Goal: Information Seeking & Learning: Find specific fact

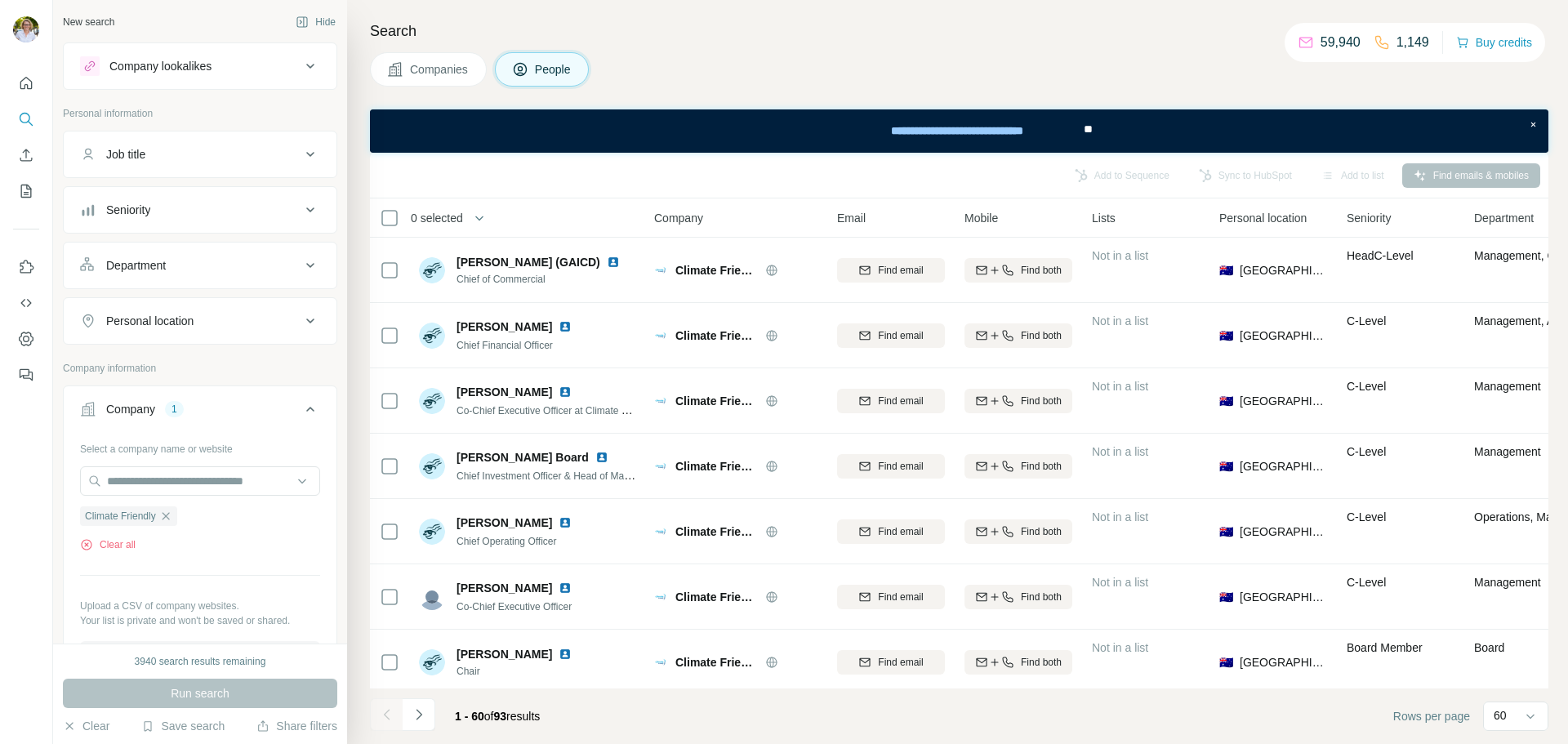
scroll to position [2615, 0]
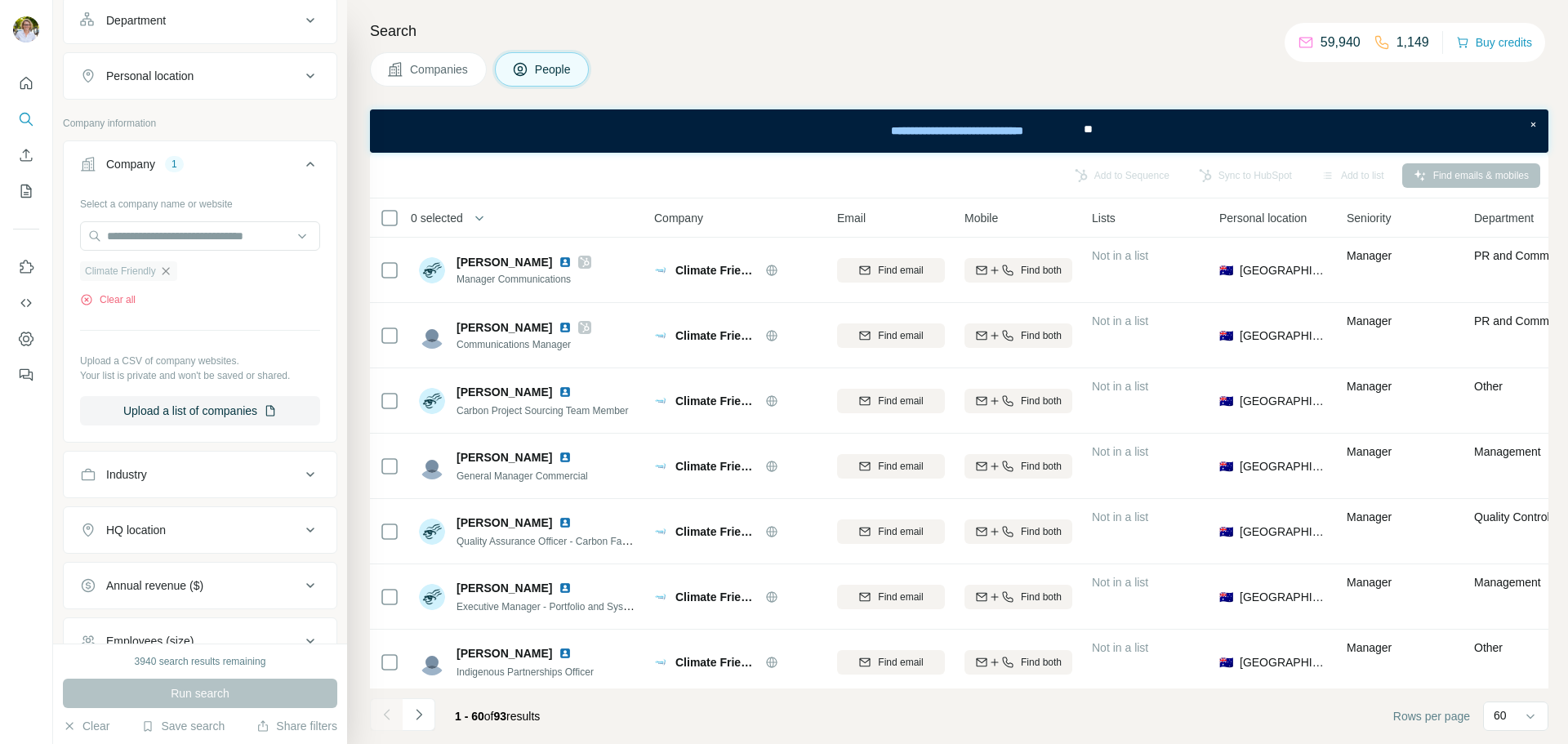
click at [166, 272] on icon "button" at bounding box center [166, 271] width 13 height 13
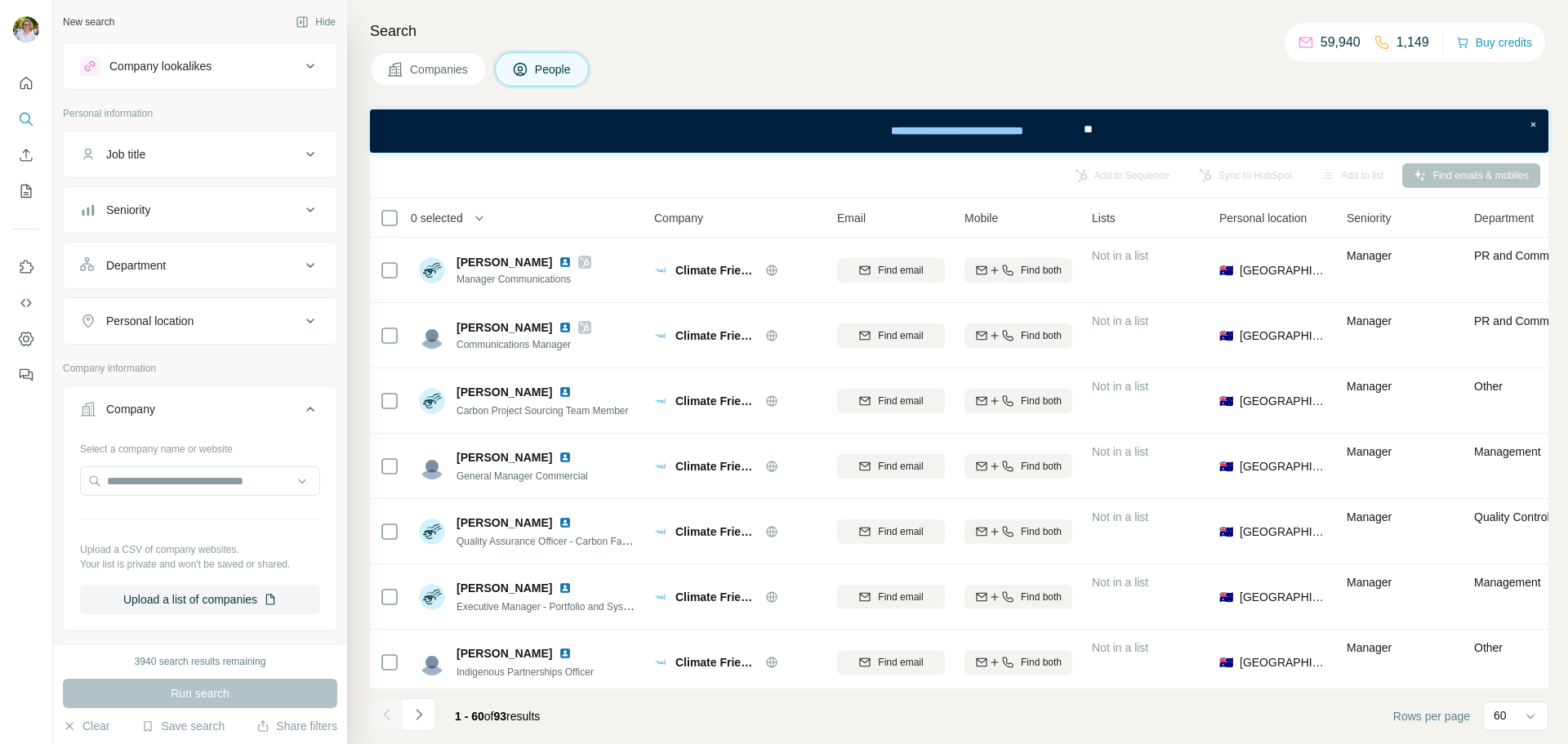
click at [287, 257] on button "Department" at bounding box center [200, 266] width 273 height 39
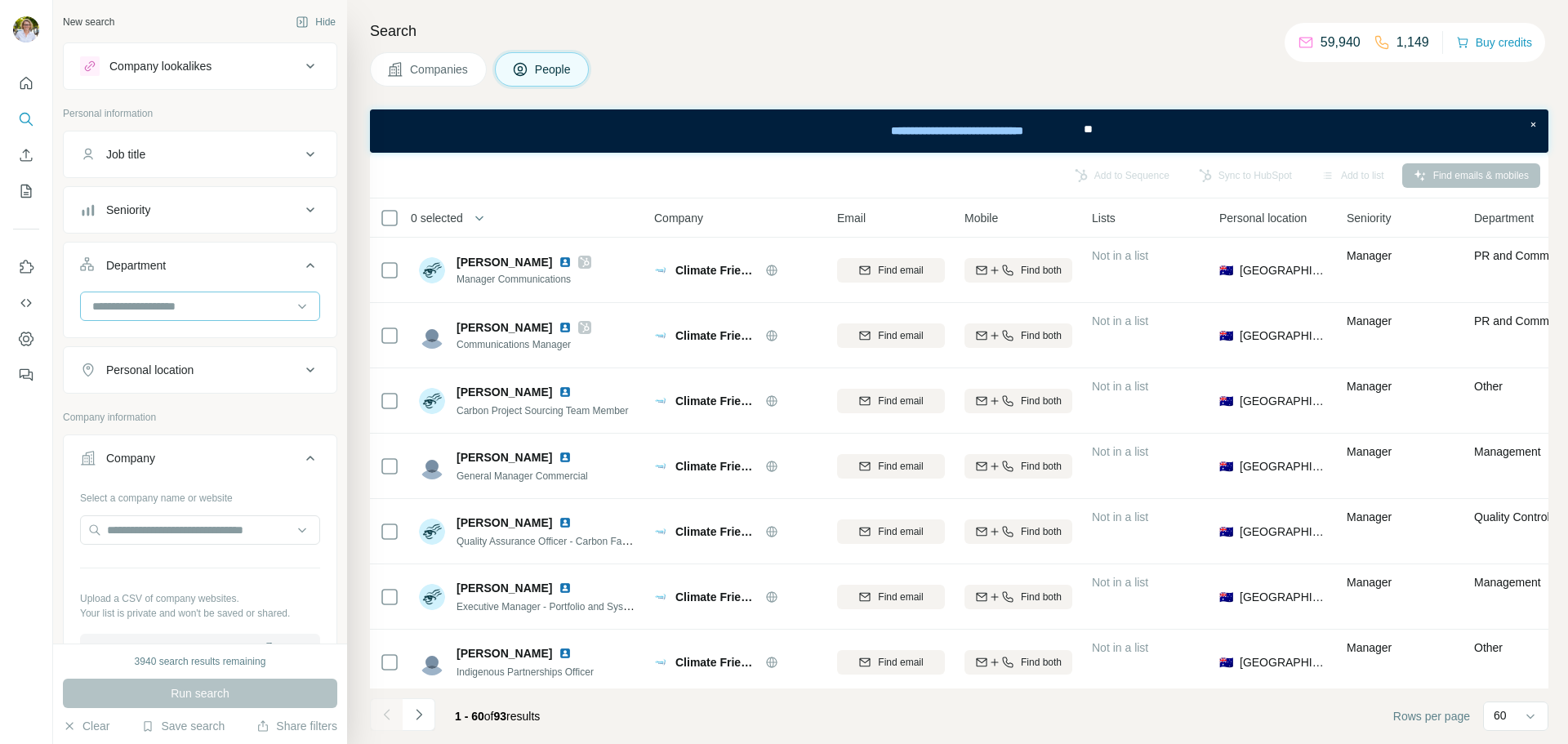
click at [212, 306] on input at bounding box center [192, 306] width 202 height 18
type input "**"
click at [216, 347] on p "PR and Communications" at bounding box center [157, 343] width 127 height 16
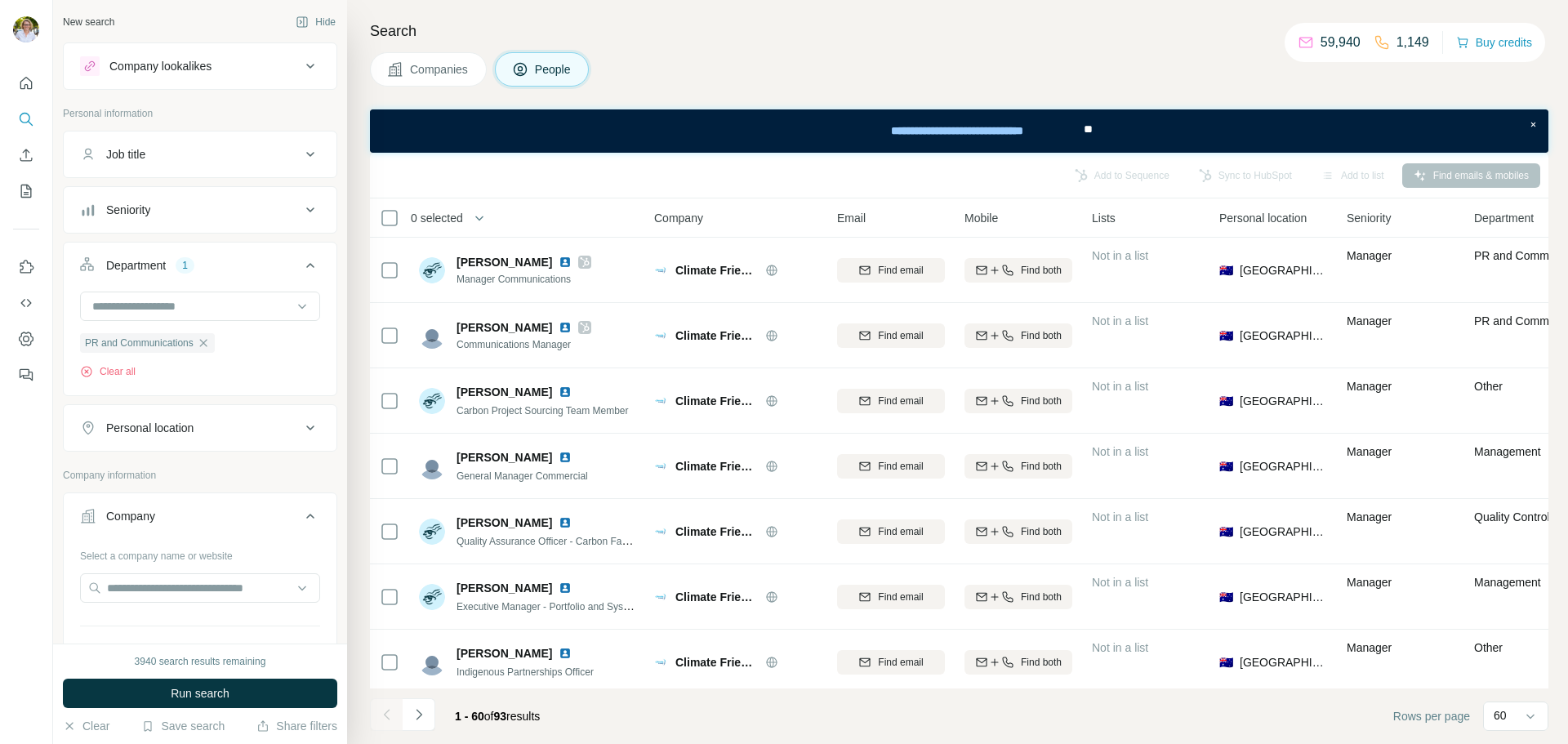
click at [301, 152] on icon at bounding box center [310, 154] width 20 height 20
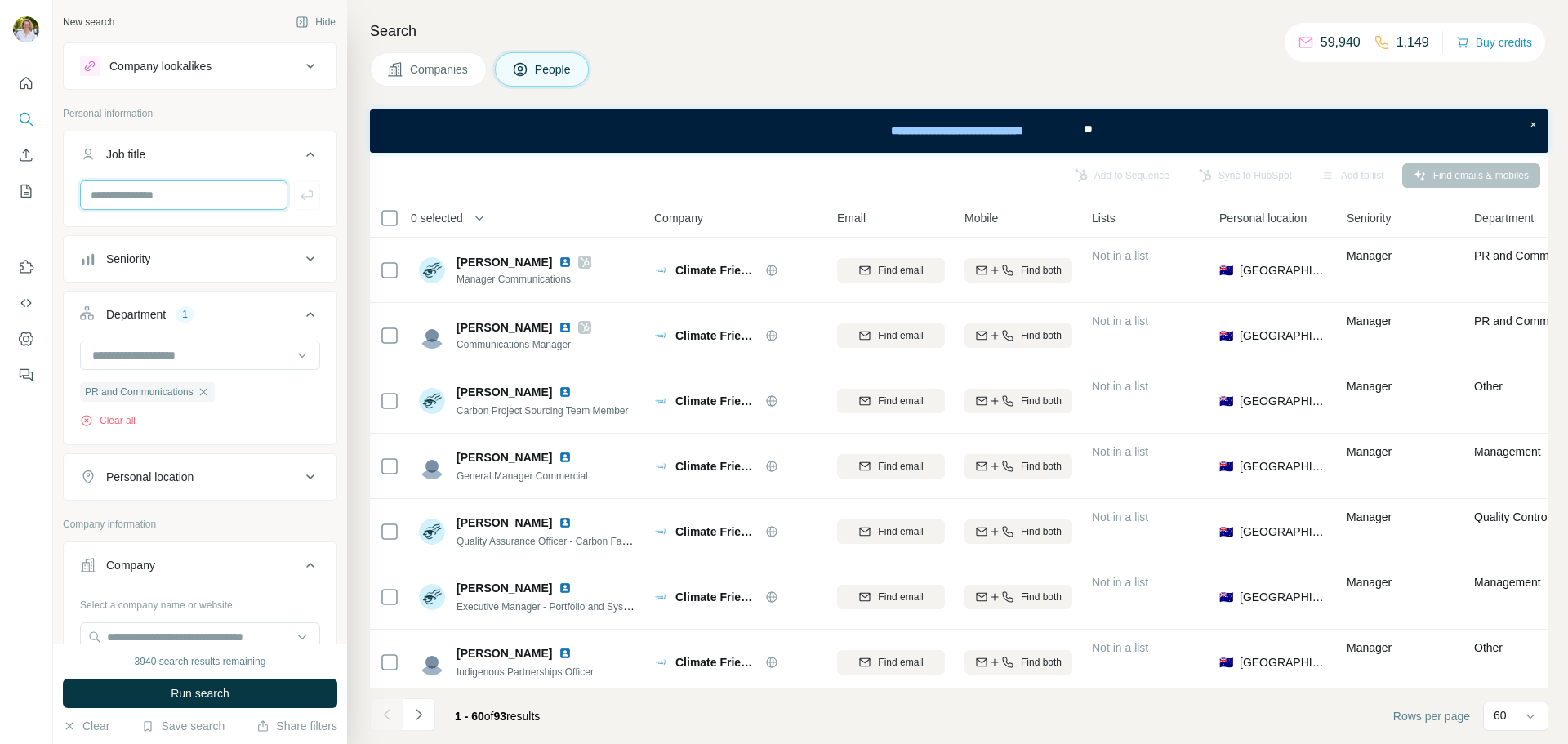
click at [231, 190] on input "text" at bounding box center [184, 194] width 208 height 29
type input "*"
type input "**********"
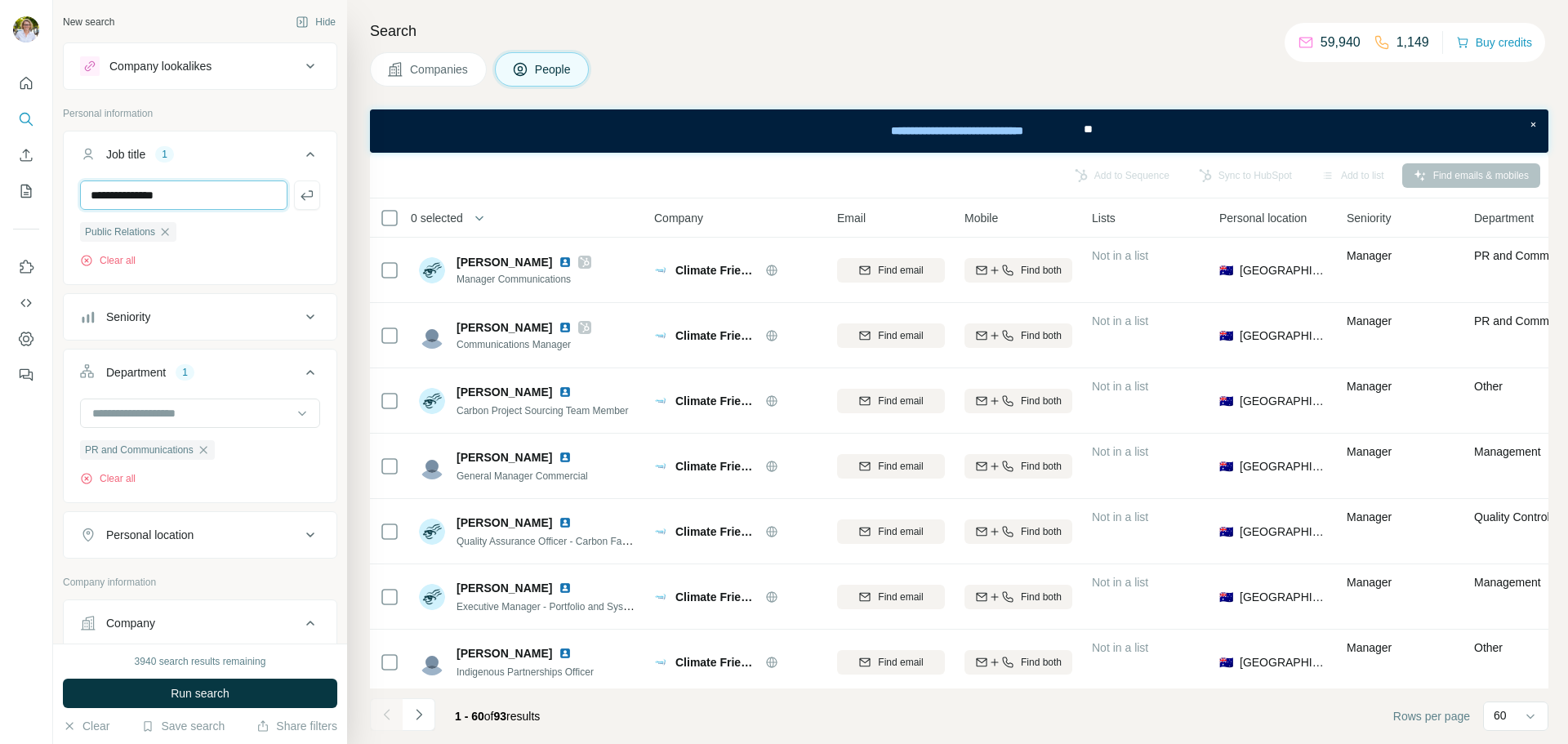
type input "**********"
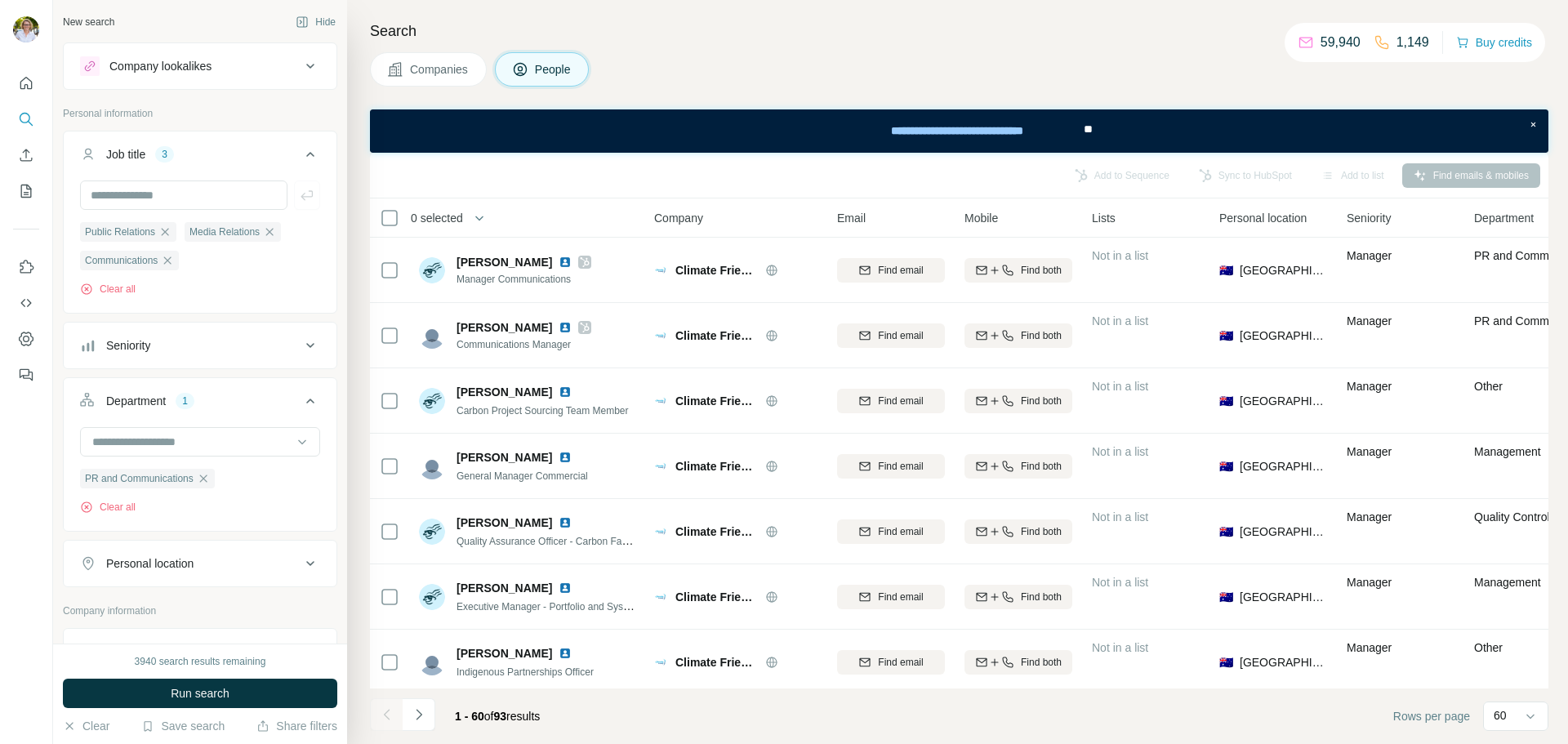
click at [234, 565] on div "Personal location" at bounding box center [190, 564] width 220 height 16
click at [183, 607] on input "text" at bounding box center [200, 604] width 240 height 29
type input "****"
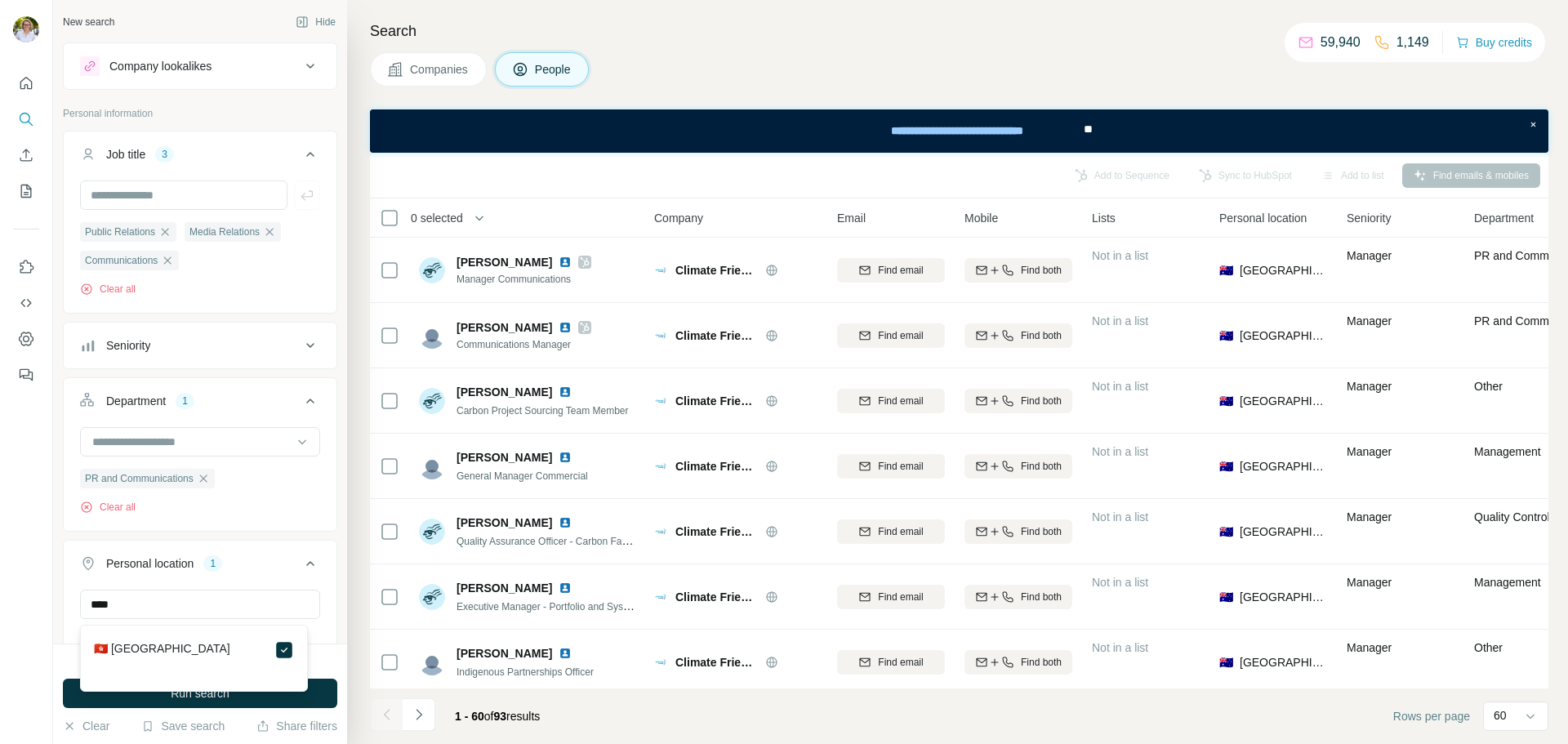
click at [49, 640] on div at bounding box center [27, 372] width 54 height 744
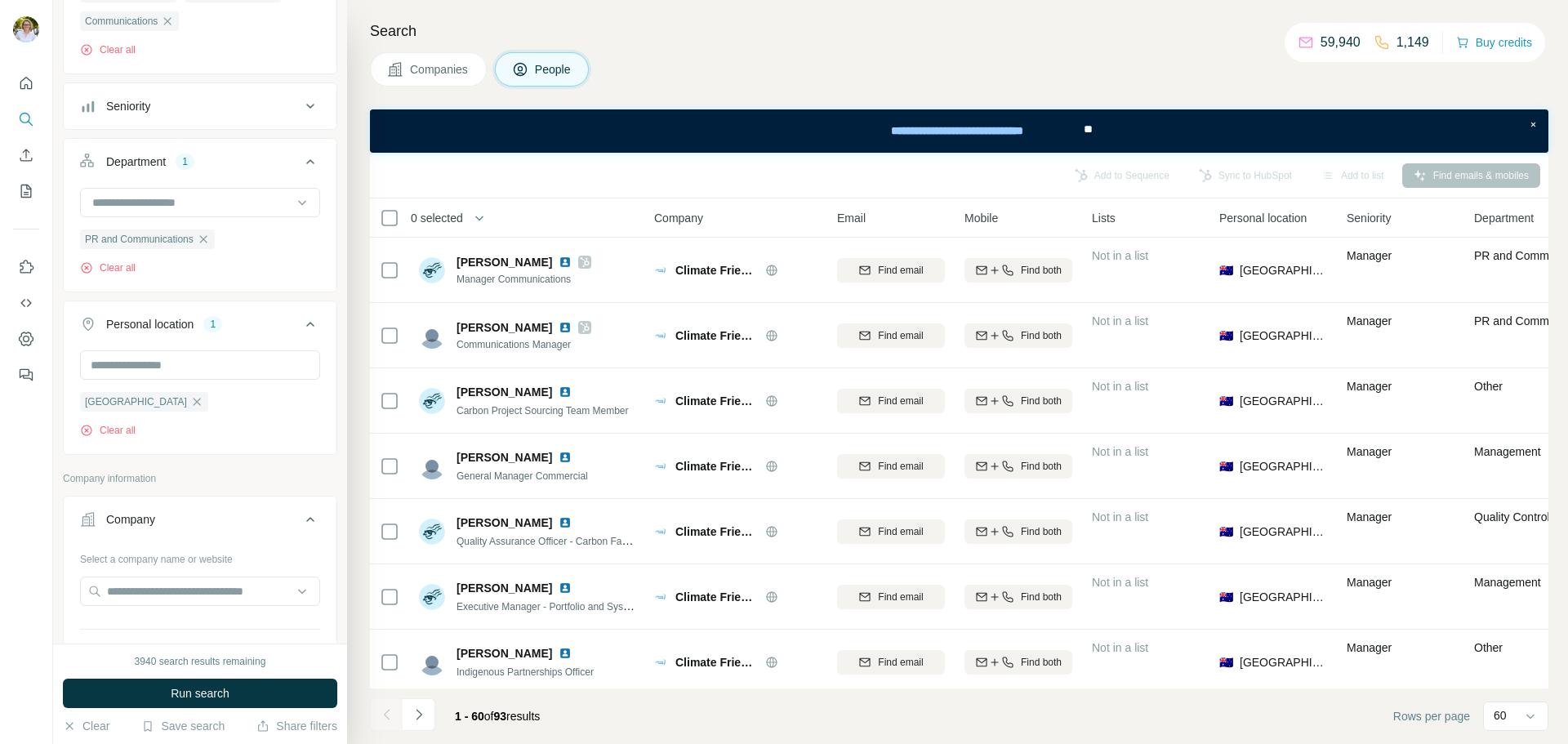
scroll to position [245, 0]
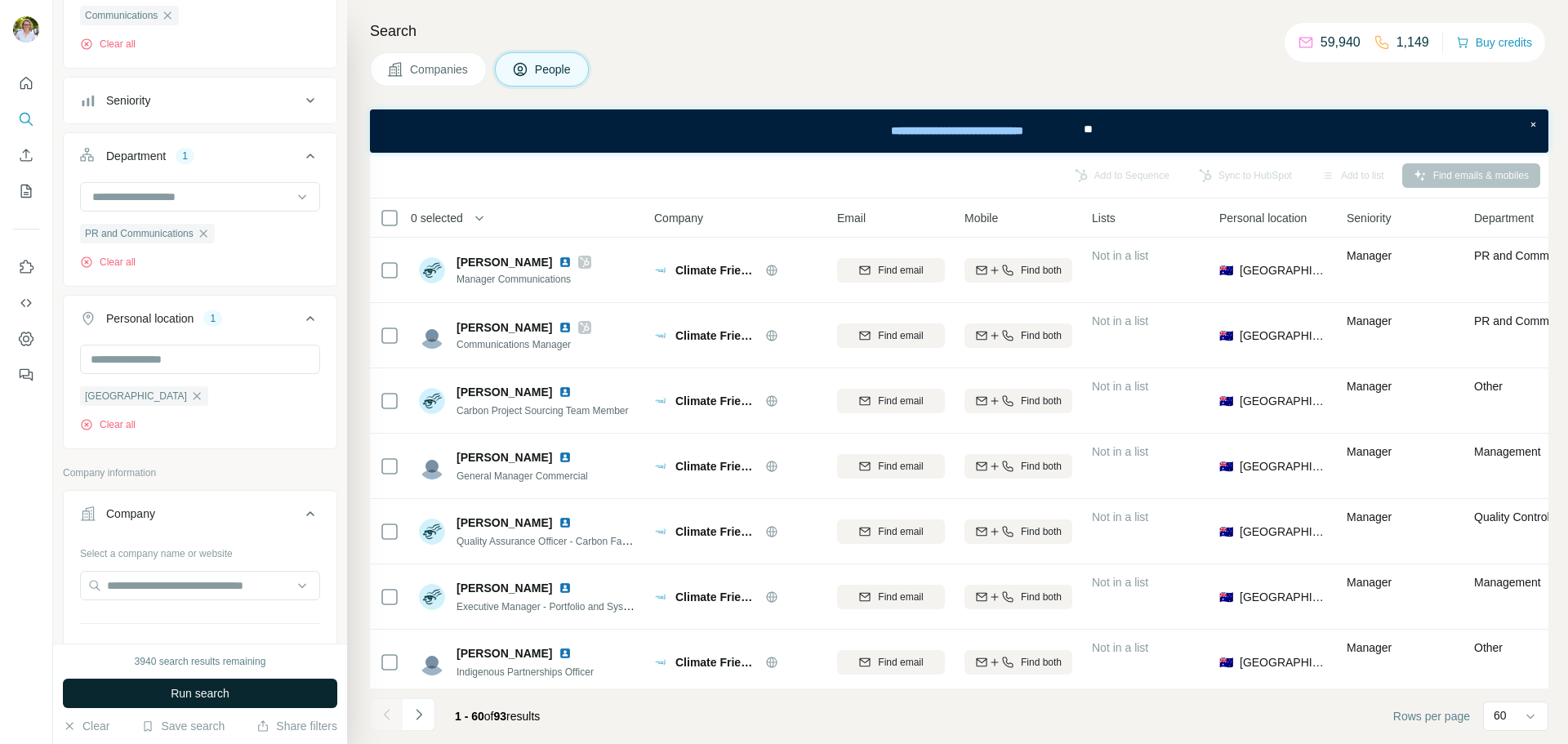
click at [224, 688] on span "Run search" at bounding box center [200, 693] width 59 height 16
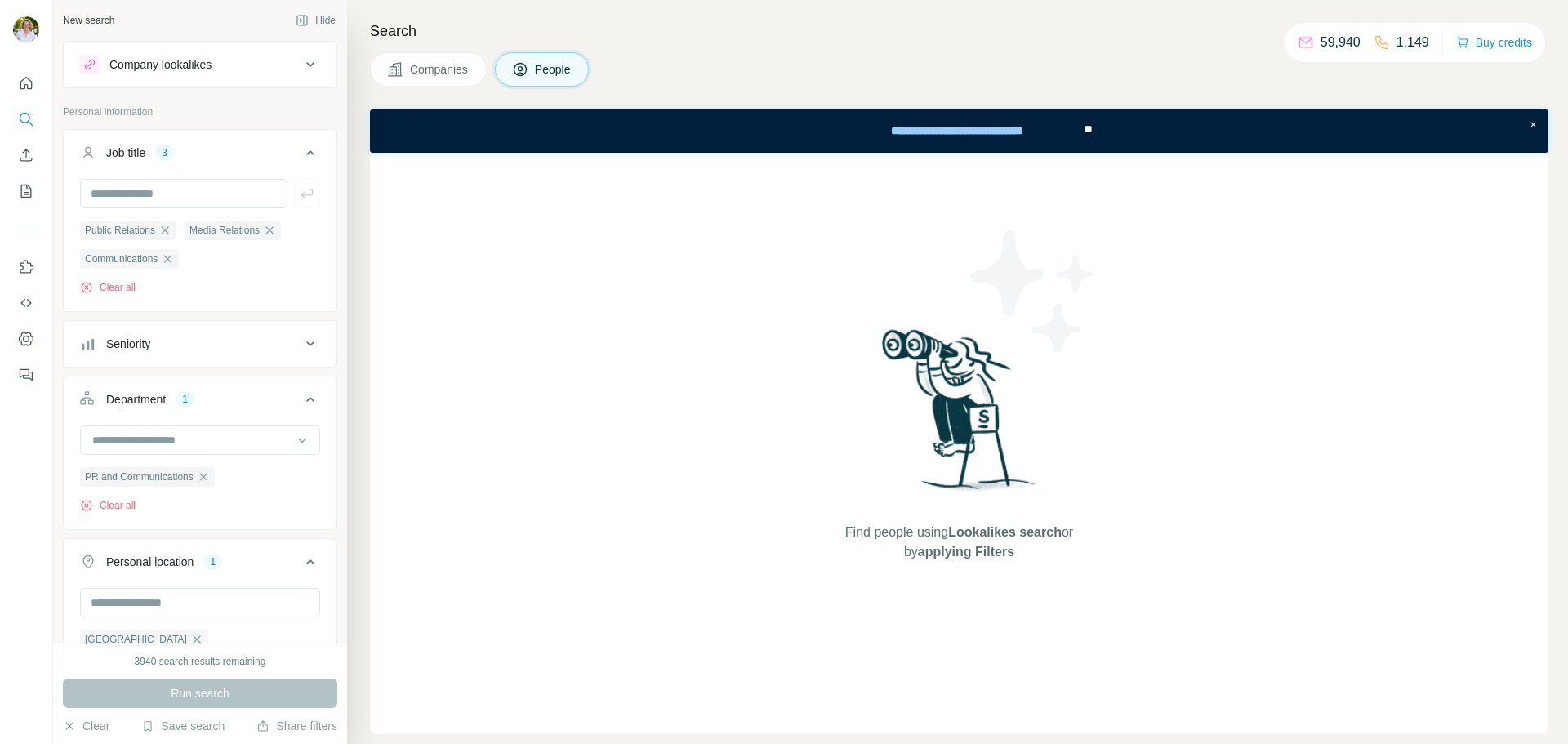
scroll to position [0, 0]
click at [272, 234] on icon "button" at bounding box center [269, 232] width 13 height 13
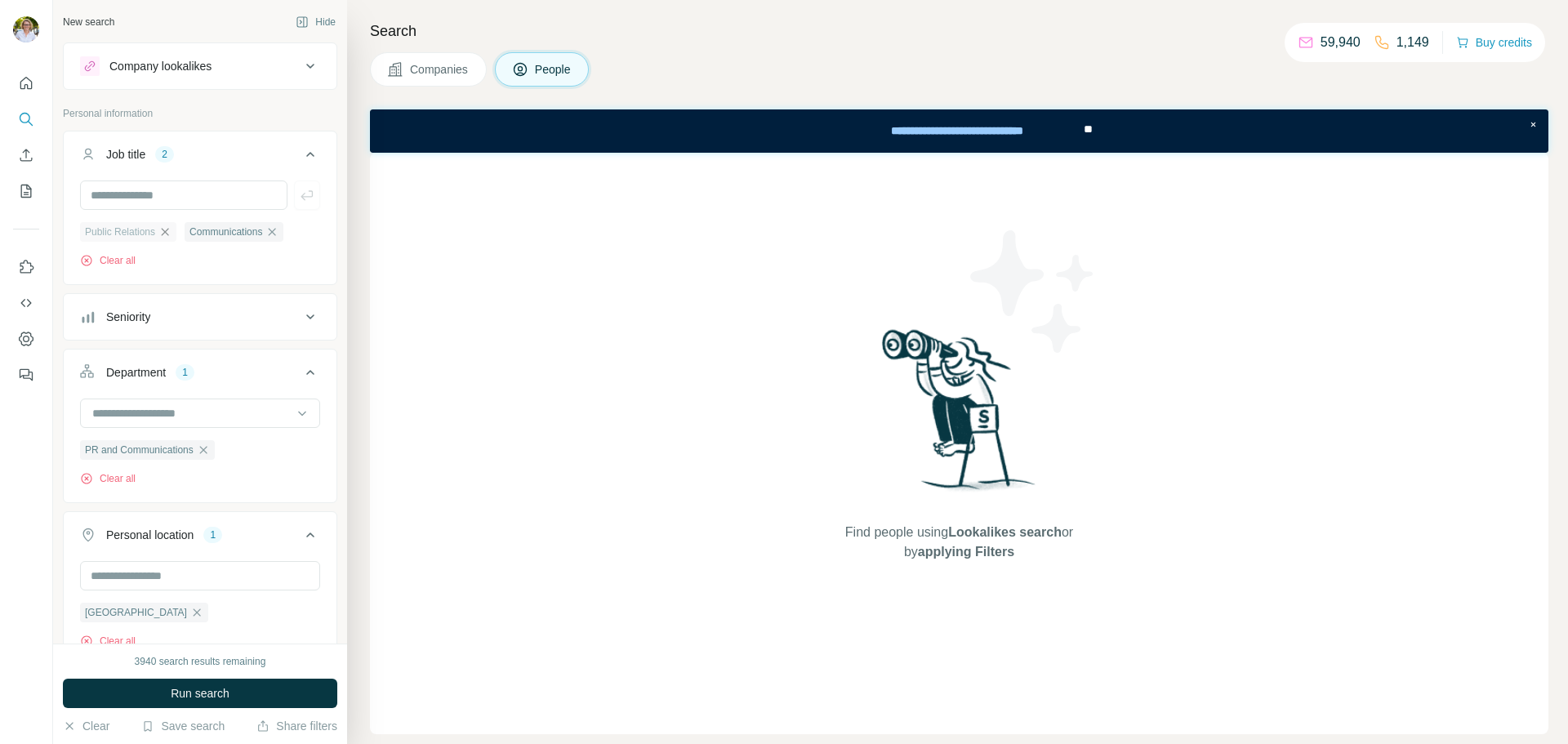
click at [167, 230] on icon "button" at bounding box center [165, 232] width 13 height 13
click at [174, 234] on icon "button" at bounding box center [167, 232] width 13 height 13
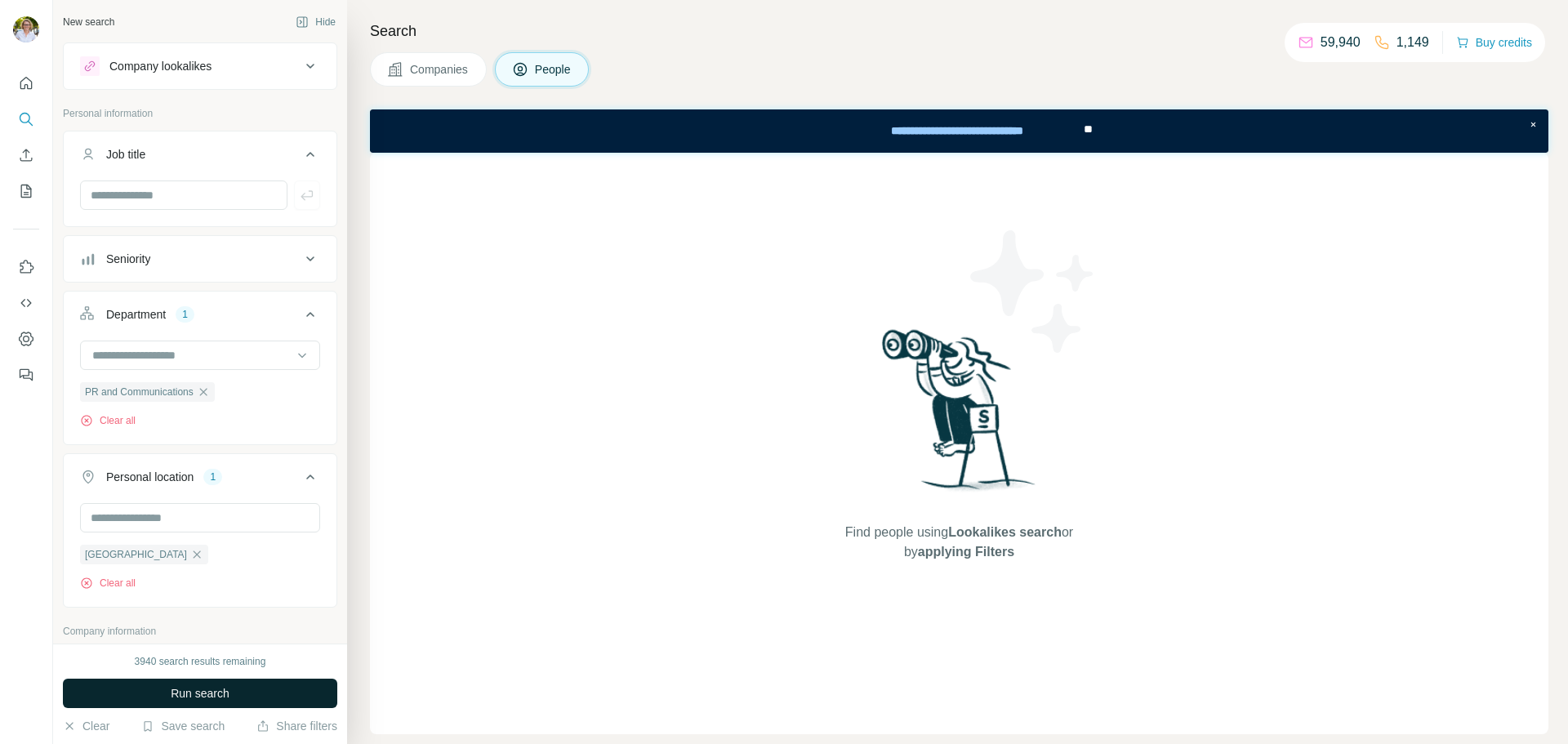
click at [200, 686] on span "Run search" at bounding box center [200, 693] width 59 height 16
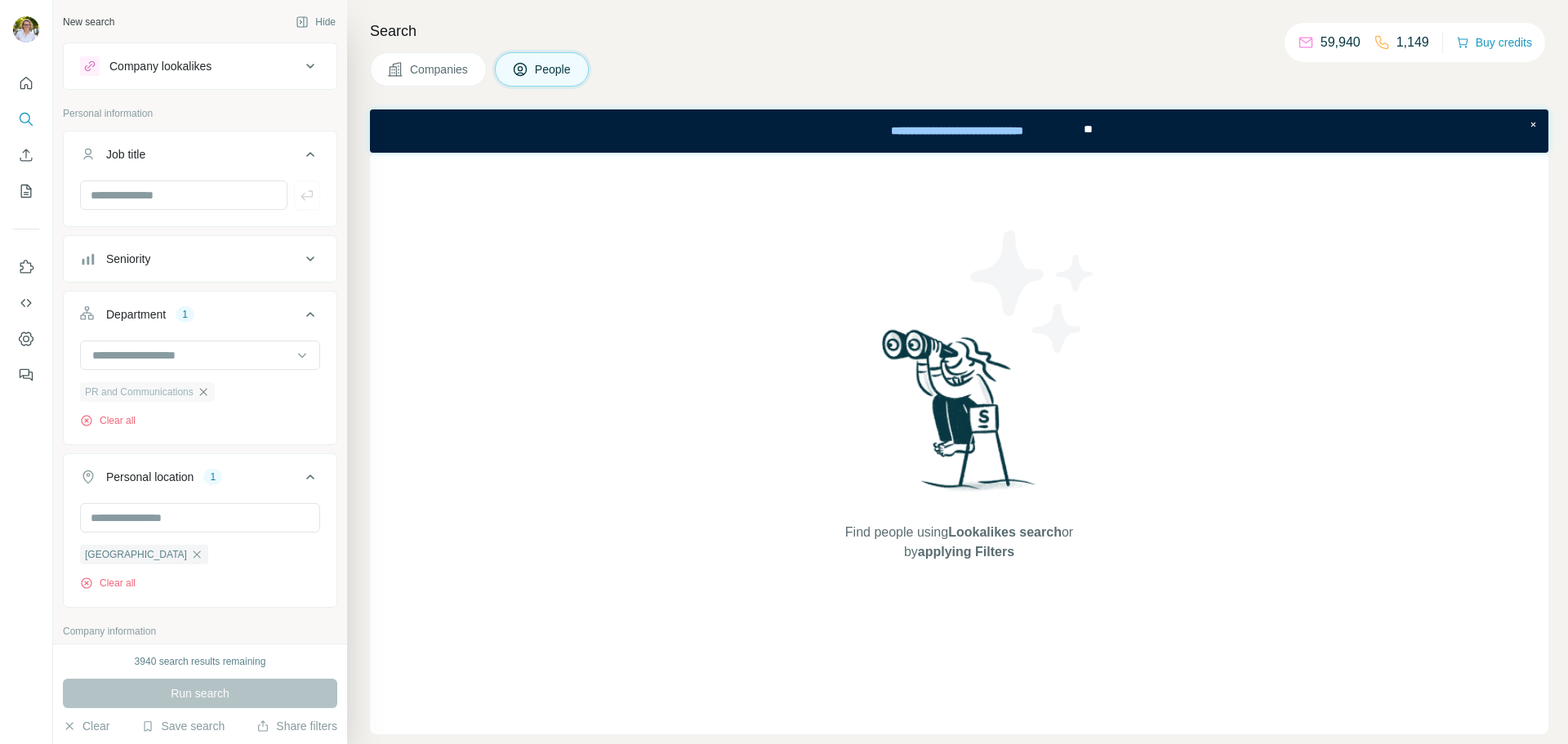
click at [205, 387] on icon "button" at bounding box center [203, 392] width 13 height 13
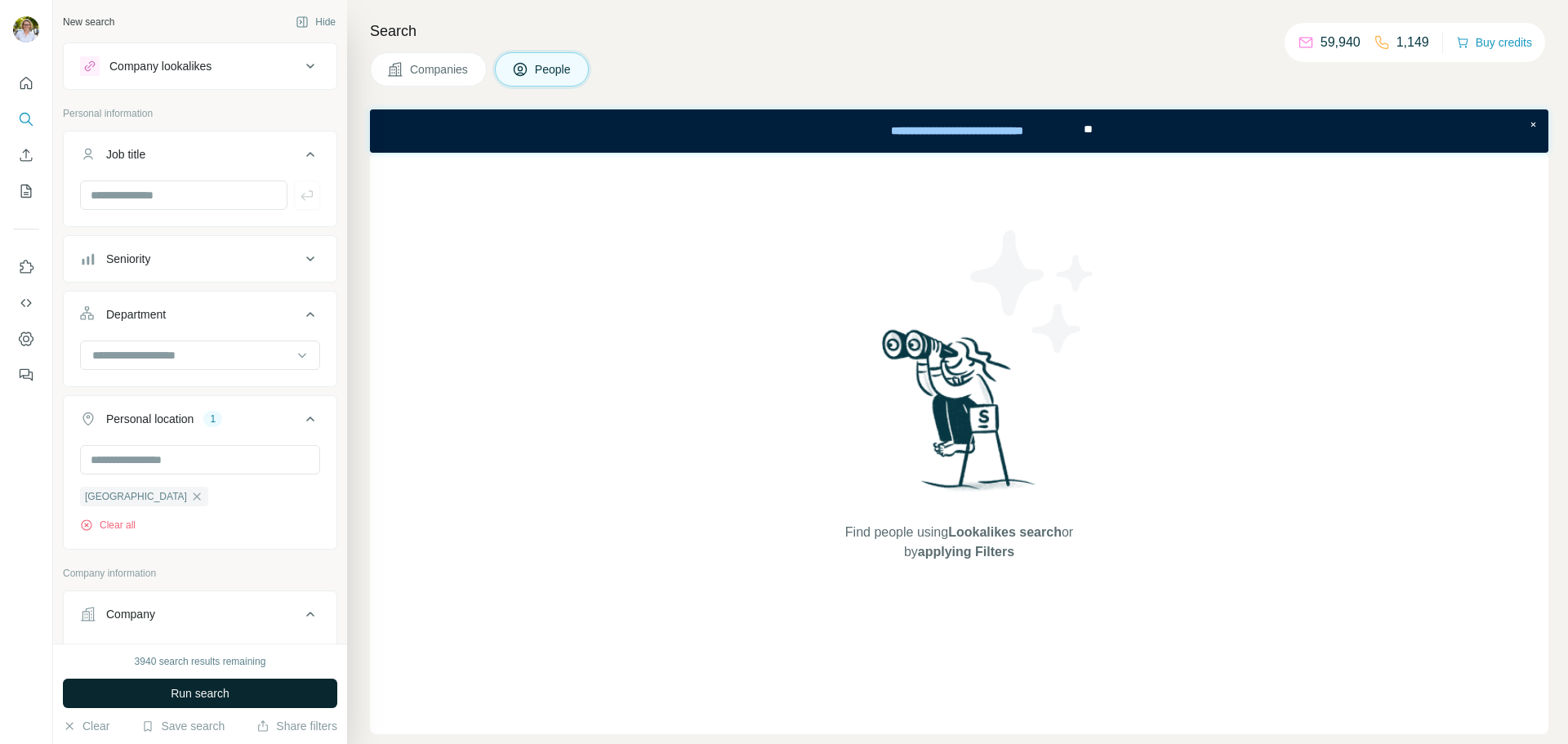
click at [194, 693] on span "Run search" at bounding box center [200, 693] width 59 height 16
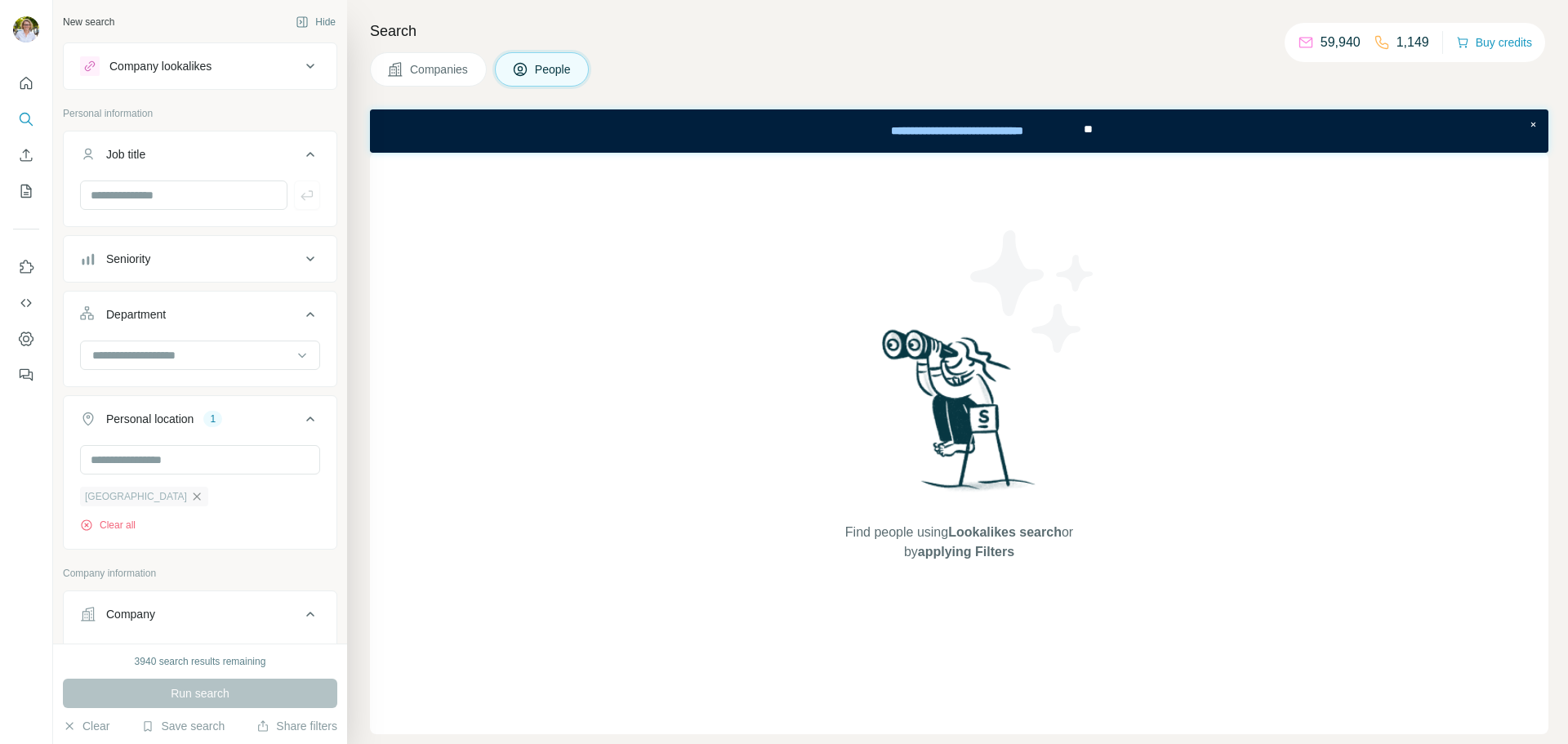
click at [190, 495] on icon "button" at bounding box center [196, 496] width 13 height 13
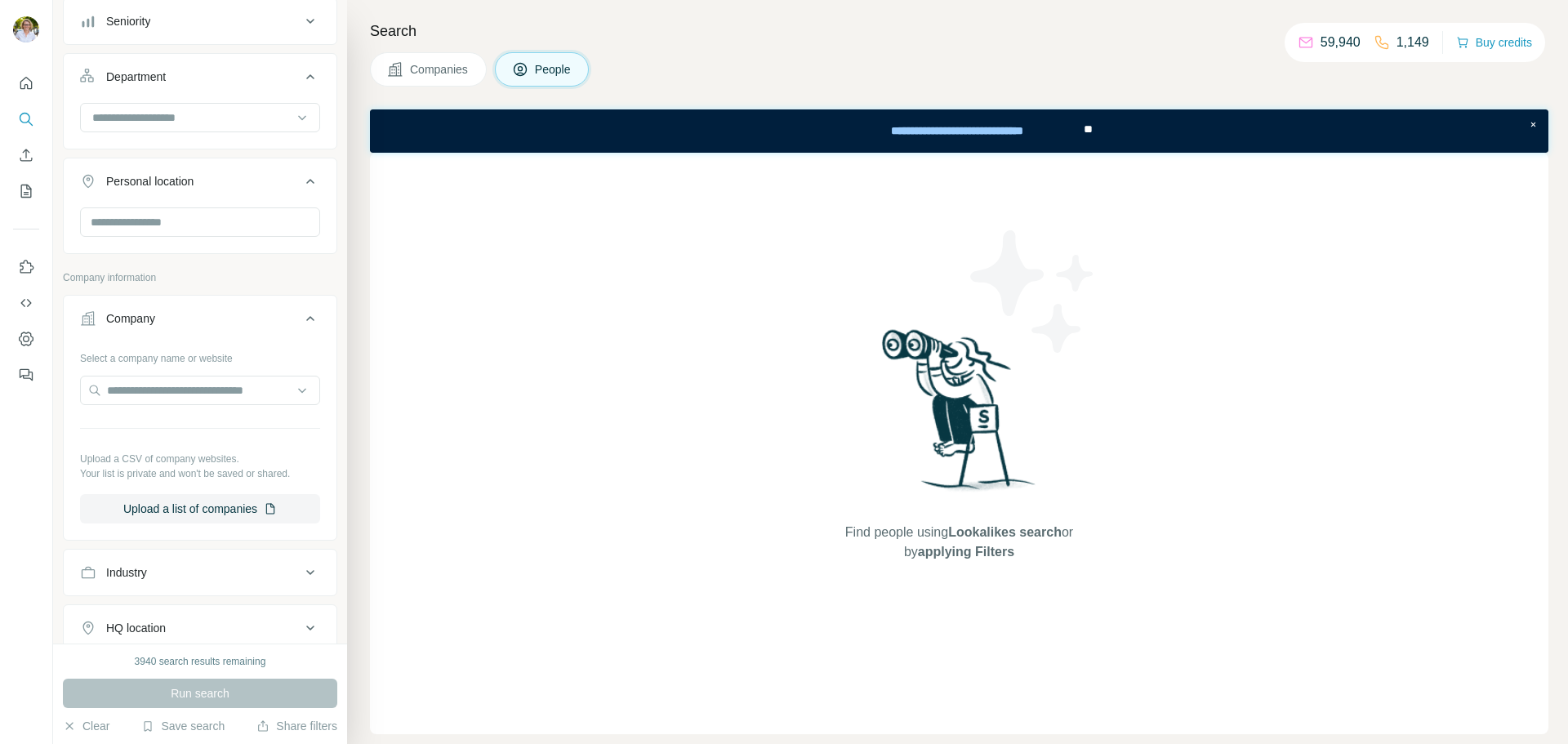
scroll to position [327, 0]
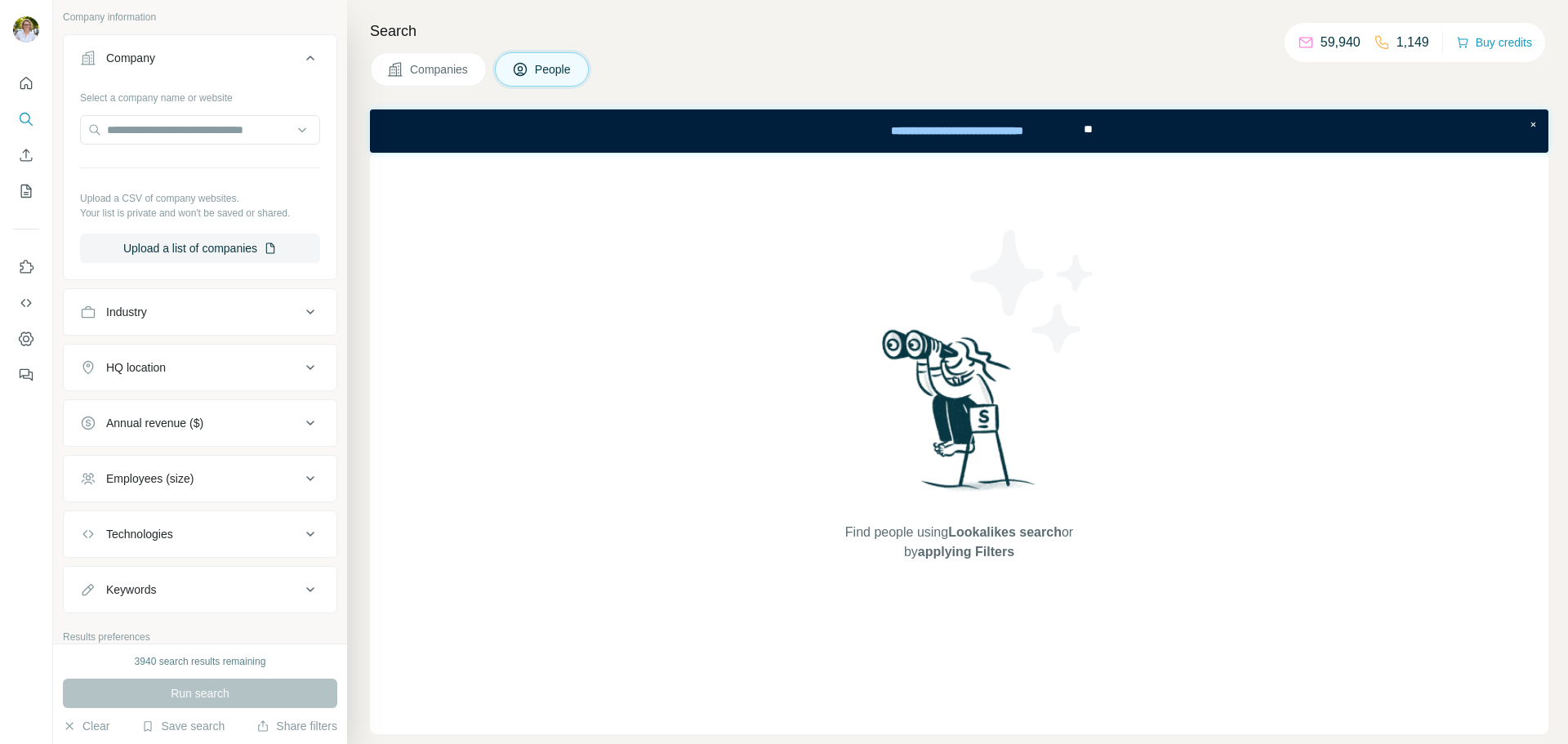
scroll to position [572, 0]
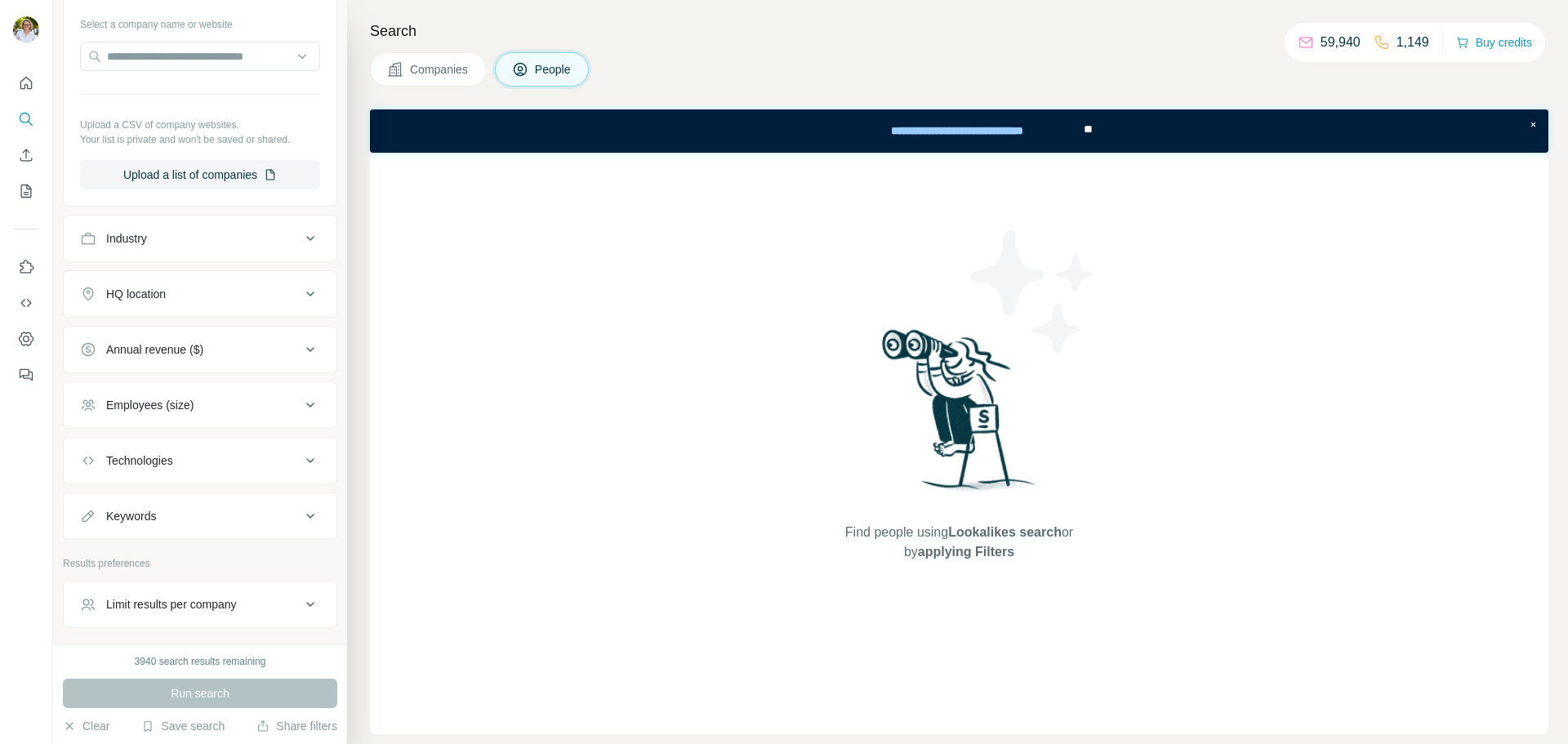
click at [301, 241] on icon at bounding box center [310, 238] width 20 height 20
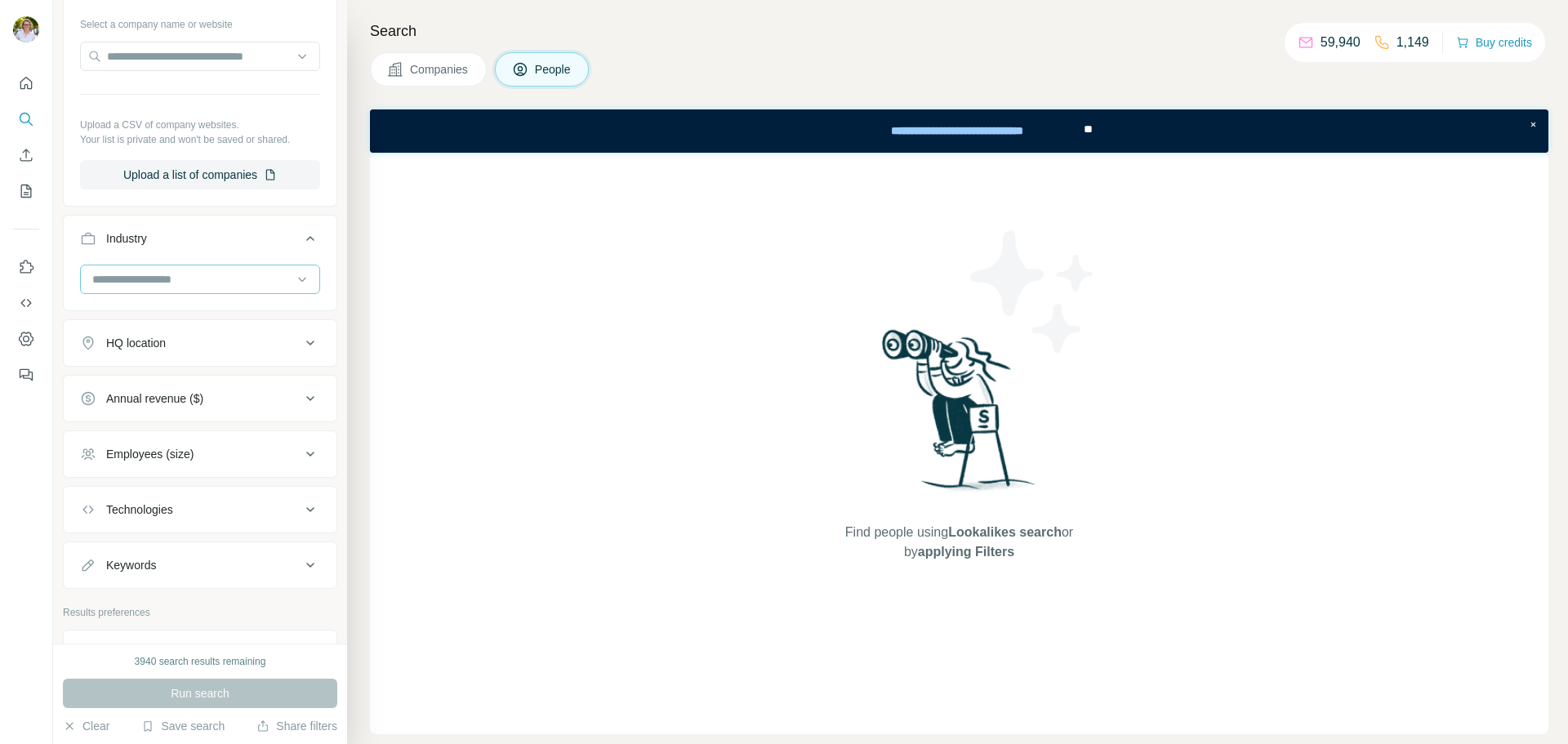
click at [246, 278] on input at bounding box center [192, 279] width 202 height 18
drag, startPoint x: 226, startPoint y: 276, endPoint x: 63, endPoint y: 277, distance: 163.0
click at [63, 277] on div "**********" at bounding box center [201, 263] width 275 height 96
type input "******"
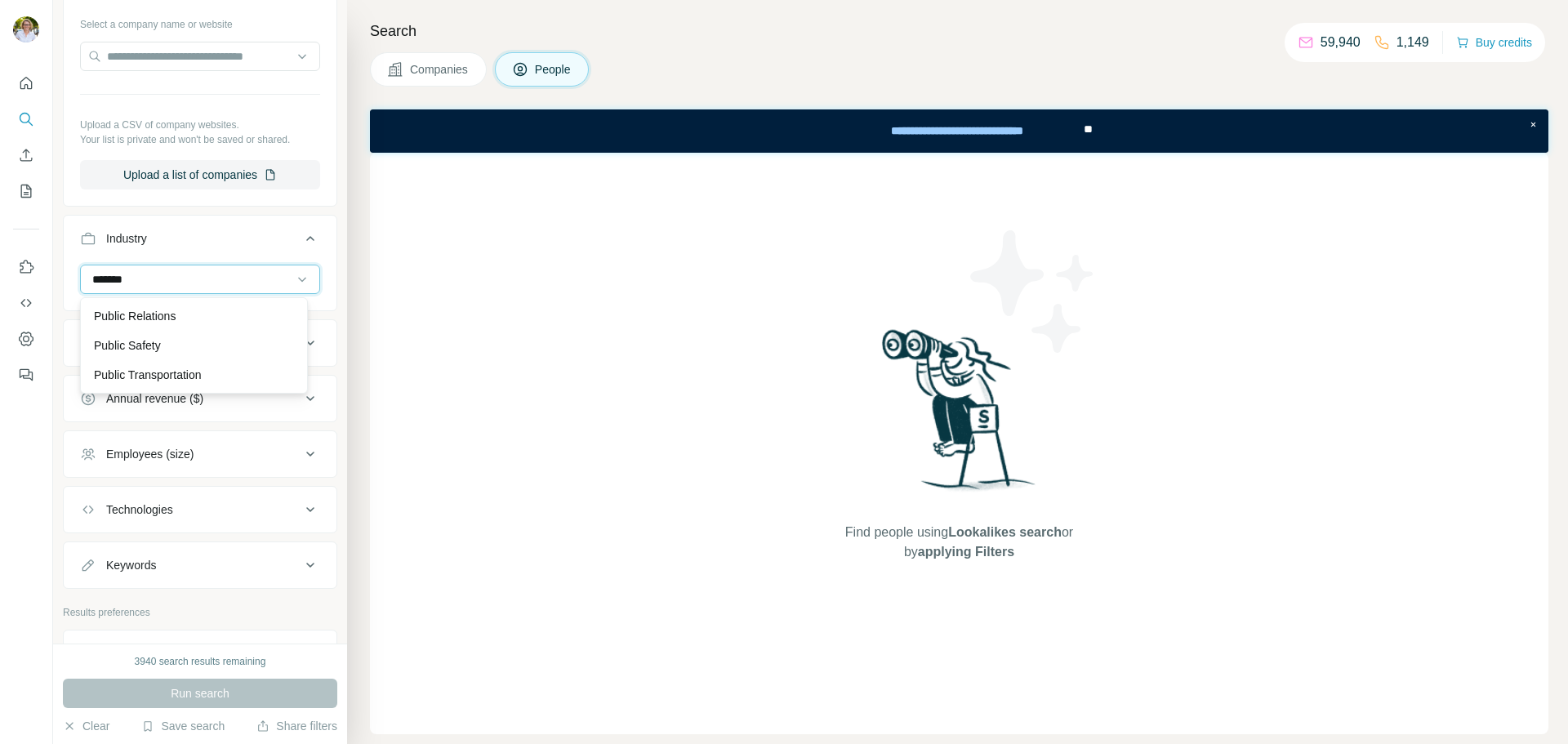
drag, startPoint x: 136, startPoint y: 280, endPoint x: 56, endPoint y: 283, distance: 80.1
click at [56, 283] on div "New search Hide Company lookalikes Personal information Job title Seniority Dep…" at bounding box center [201, 322] width 294 height 644
click at [333, 261] on div "New search Hide Company lookalikes Personal information Job title Seniority Dep…" at bounding box center [201, 322] width 294 height 644
click at [232, 335] on button "HQ location" at bounding box center [200, 343] width 273 height 39
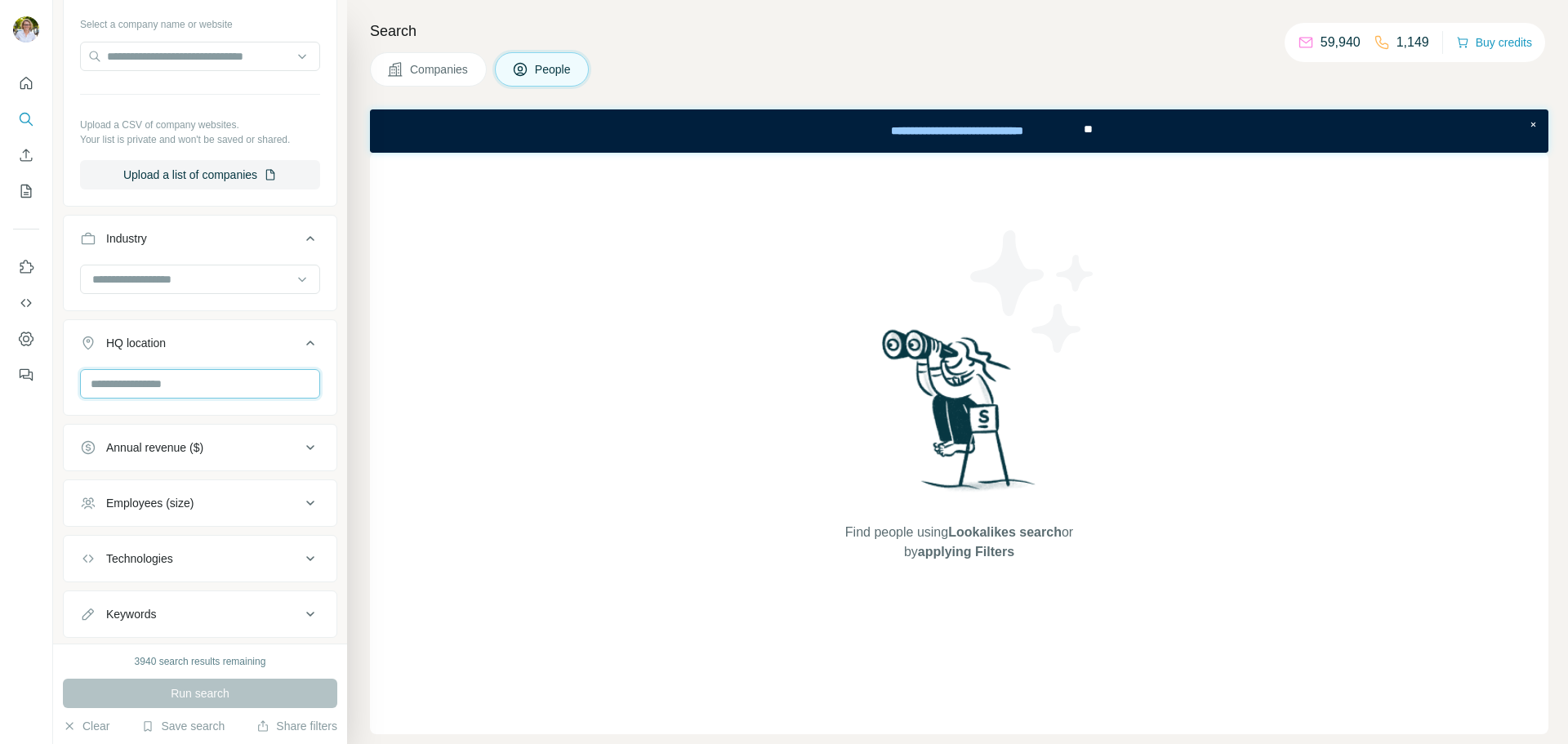
click at [191, 387] on input "text" at bounding box center [200, 384] width 240 height 29
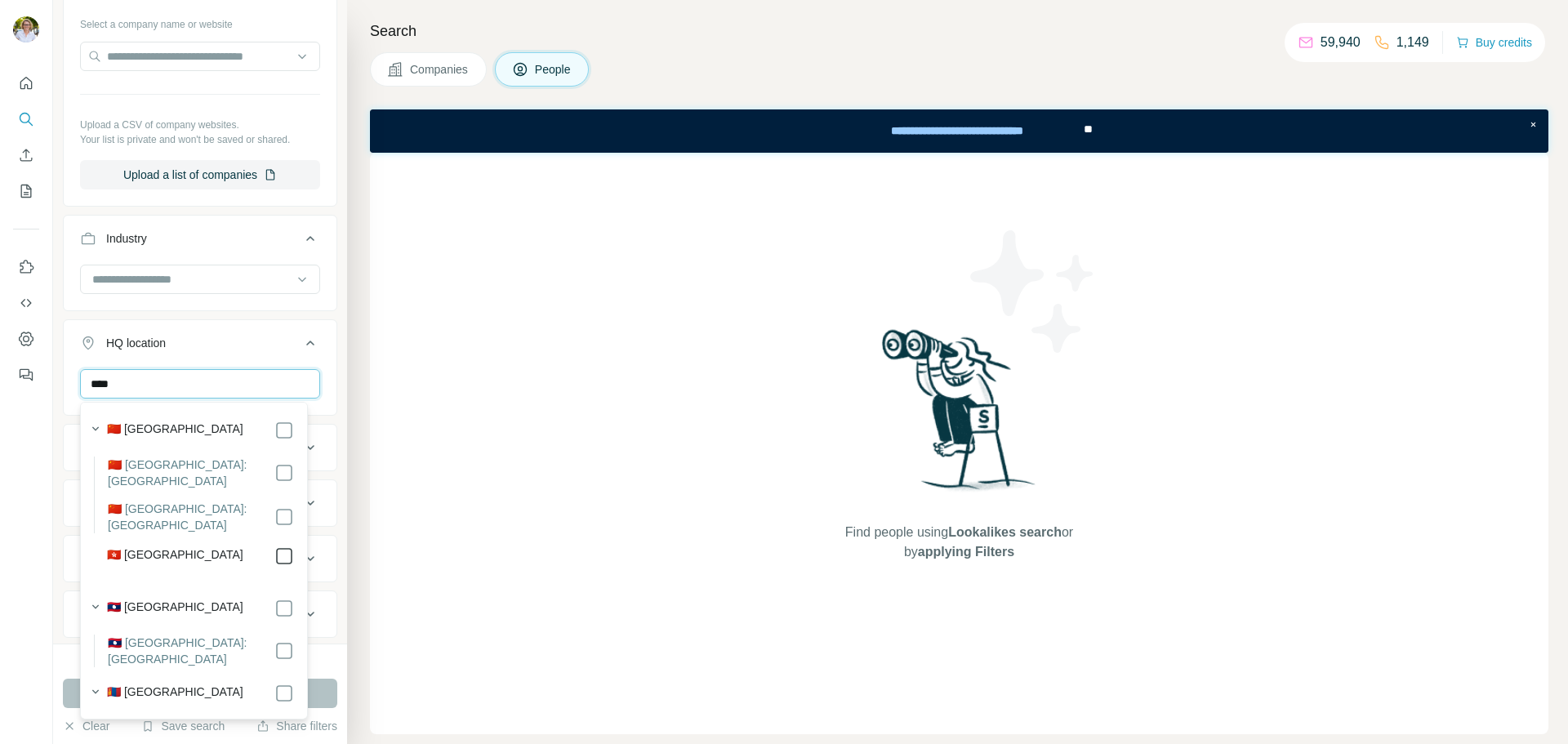
type input "****"
click at [325, 463] on div "New search Hide Company lookalikes Personal information Job title Seniority Dep…" at bounding box center [201, 322] width 294 height 644
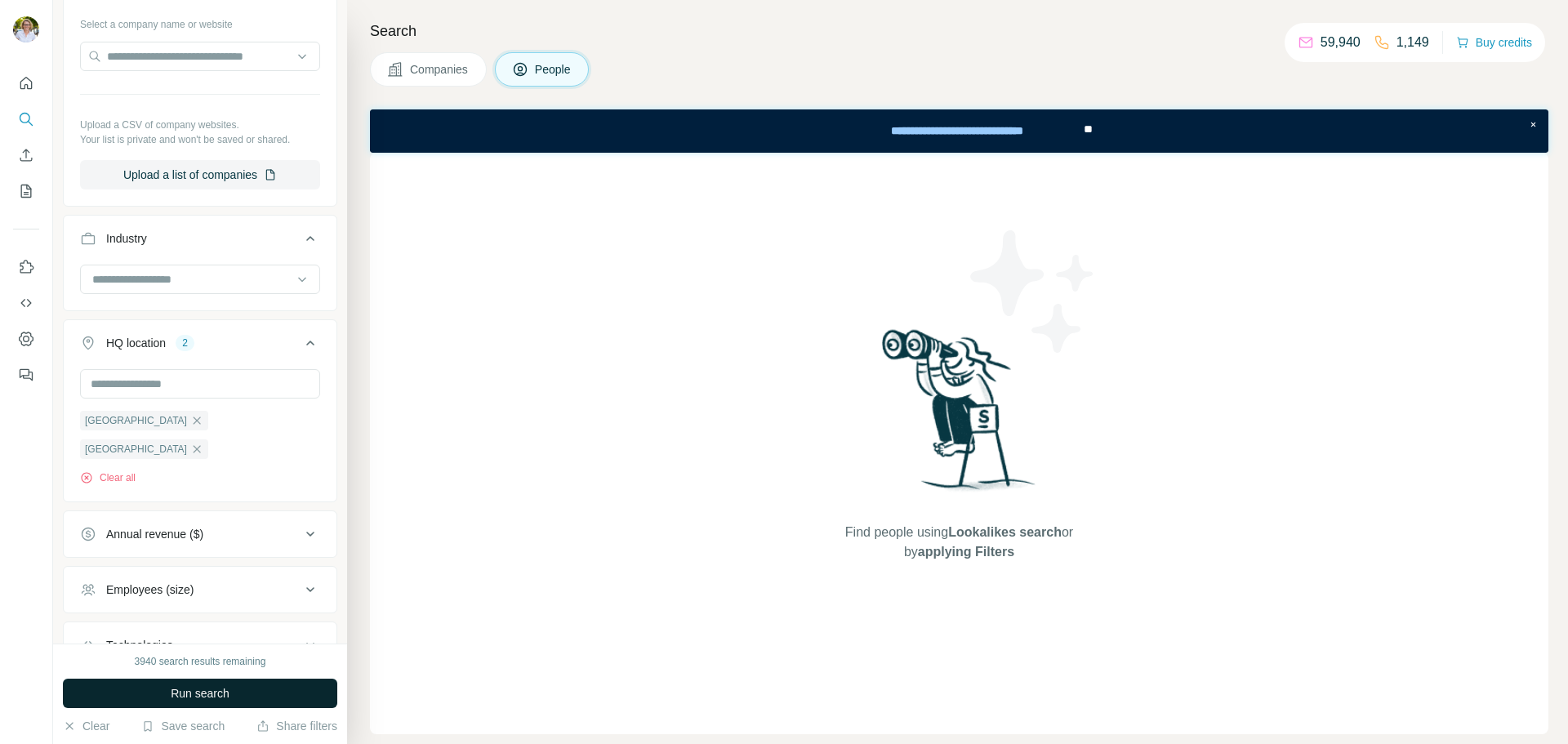
click at [224, 695] on span "Run search" at bounding box center [200, 693] width 59 height 16
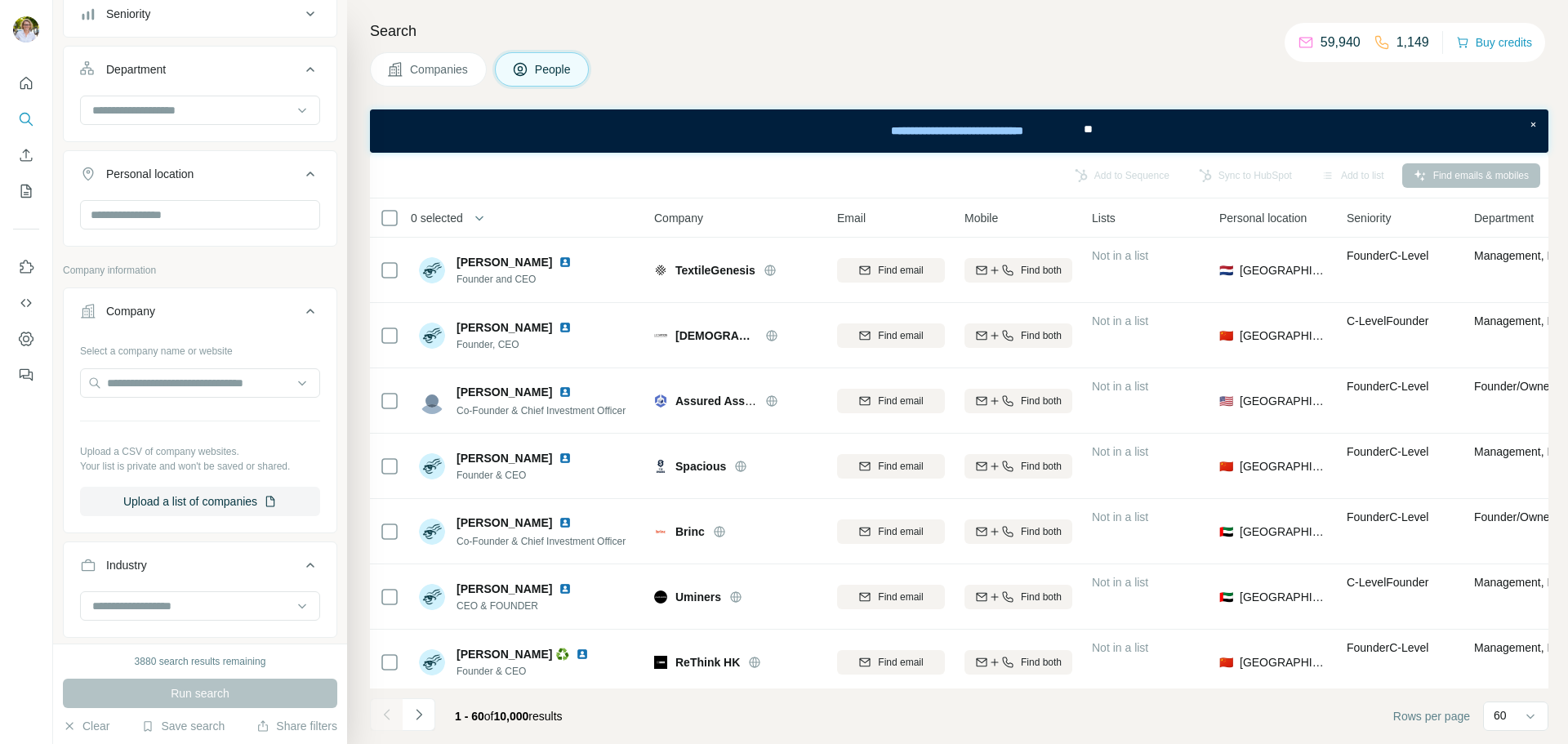
scroll to position [163, 0]
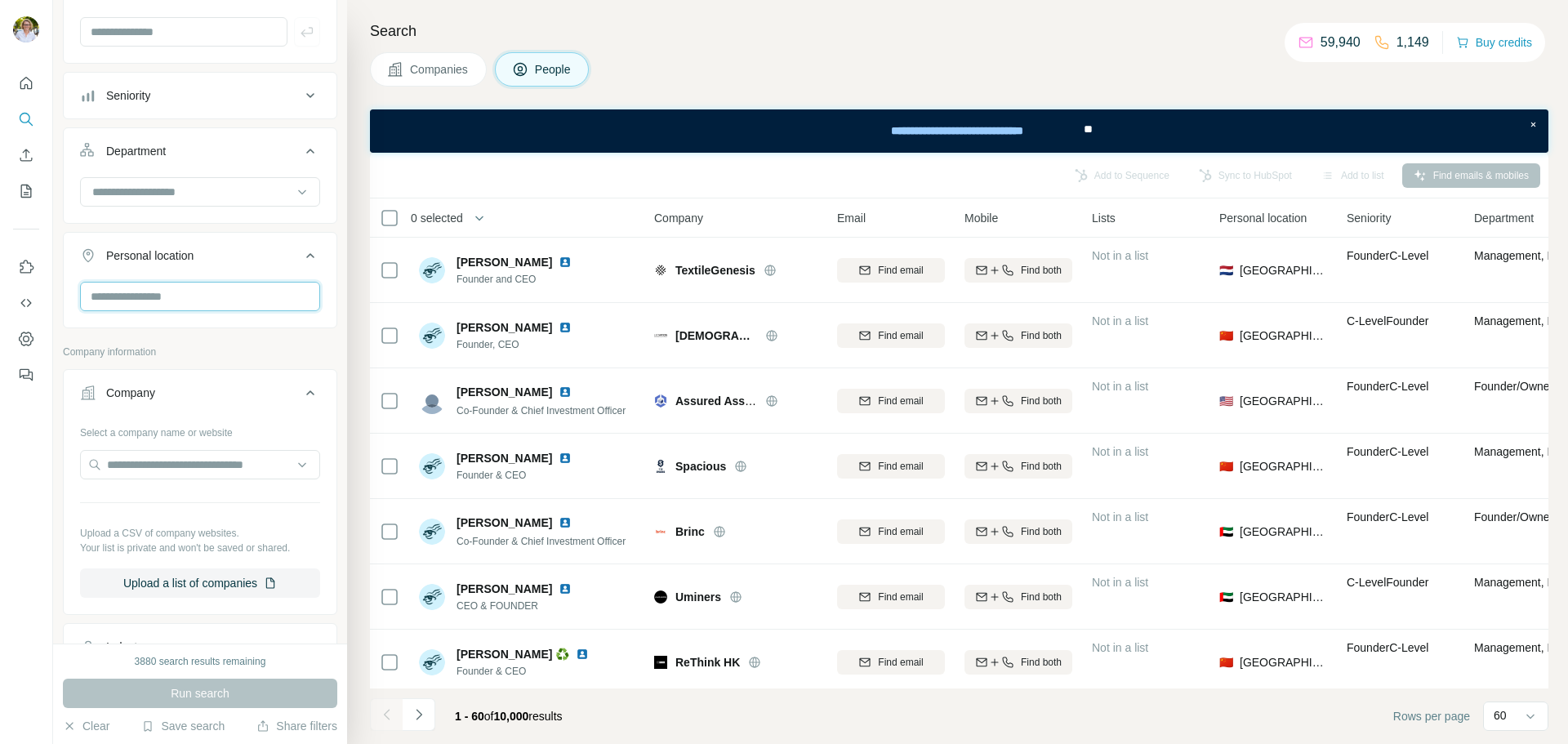
click at [192, 303] on input "text" at bounding box center [200, 296] width 240 height 29
type input "****"
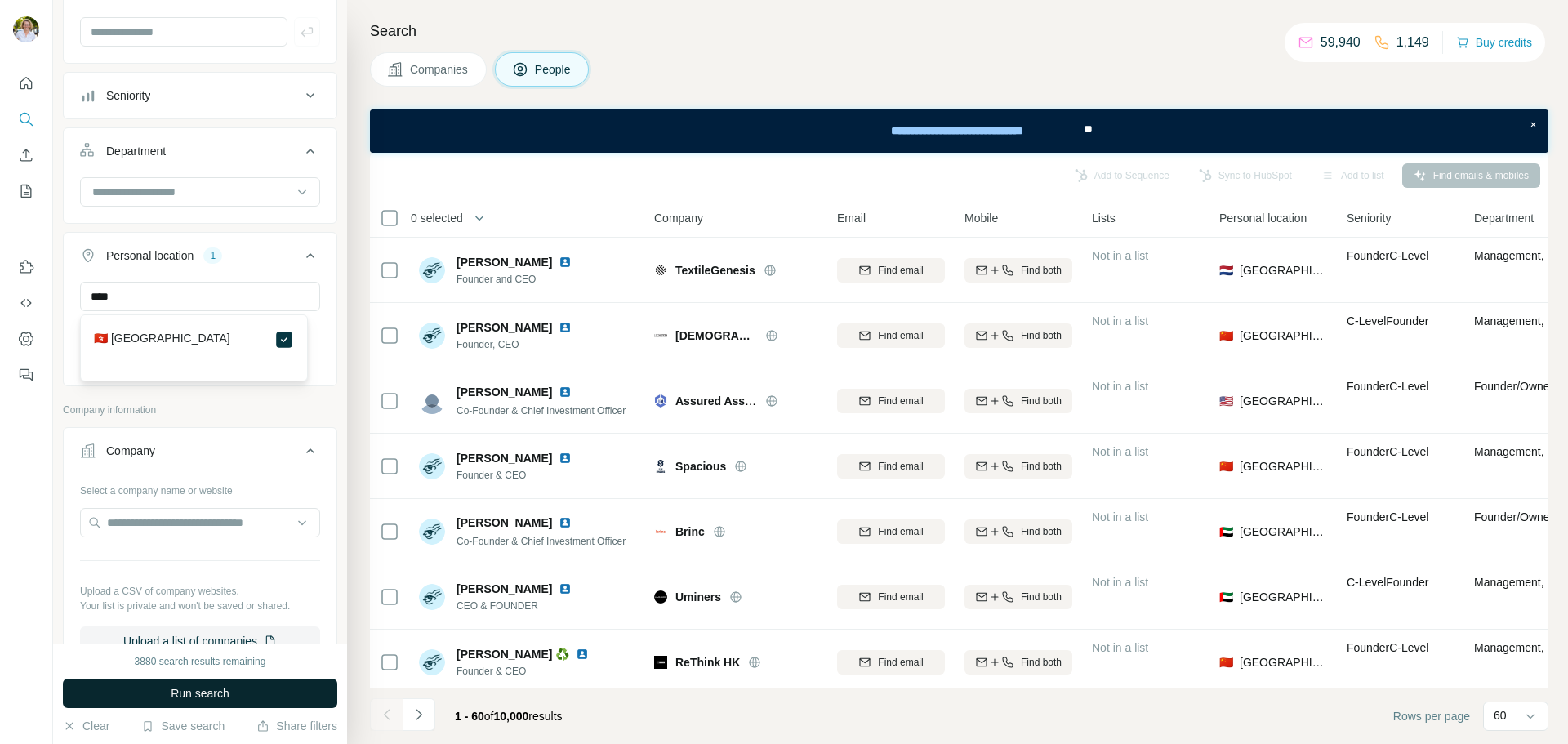
click at [202, 695] on span "Run search" at bounding box center [200, 693] width 59 height 16
